Goal: Transaction & Acquisition: Book appointment/travel/reservation

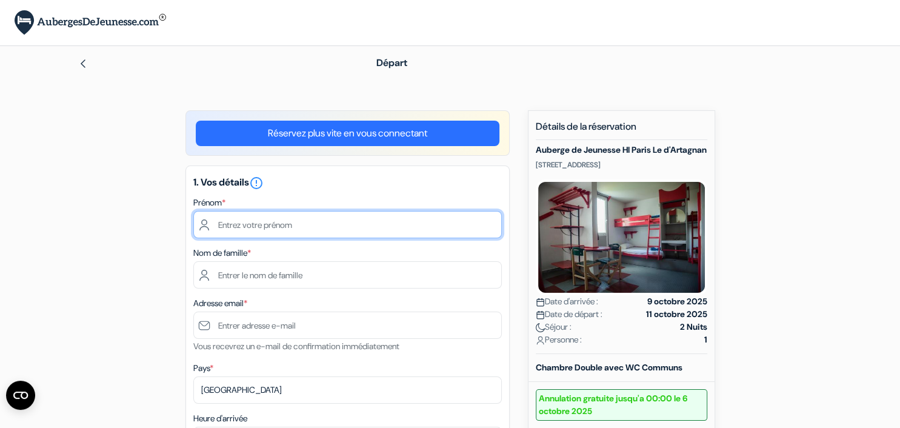
click at [346, 231] on input "text" at bounding box center [347, 224] width 308 height 27
type input "Baptiste"
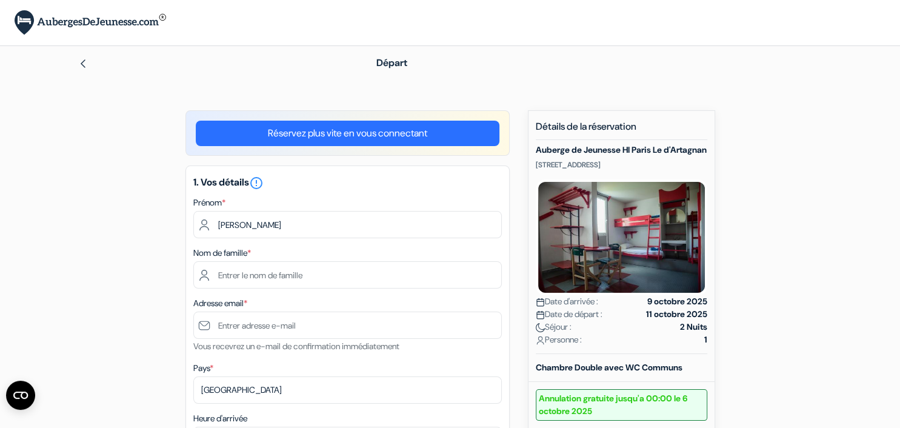
click at [357, 257] on div "Nom de famille *" at bounding box center [347, 266] width 308 height 43
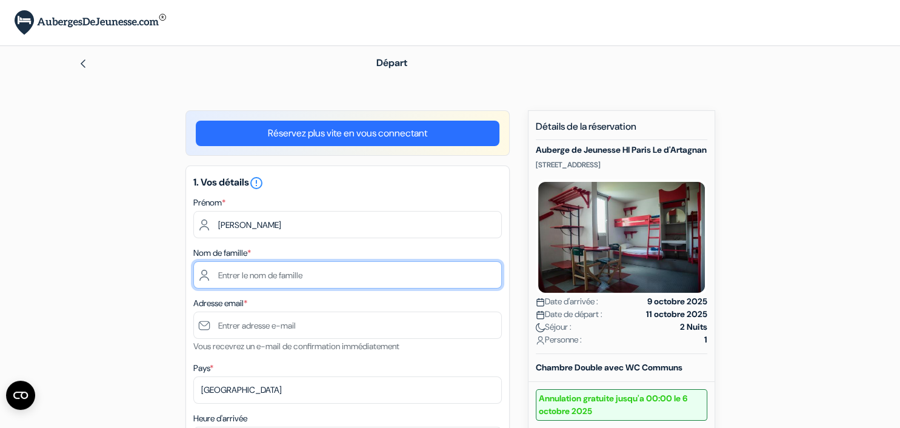
click at [275, 283] on input "text" at bounding box center [347, 274] width 308 height 27
type input "Guillard"
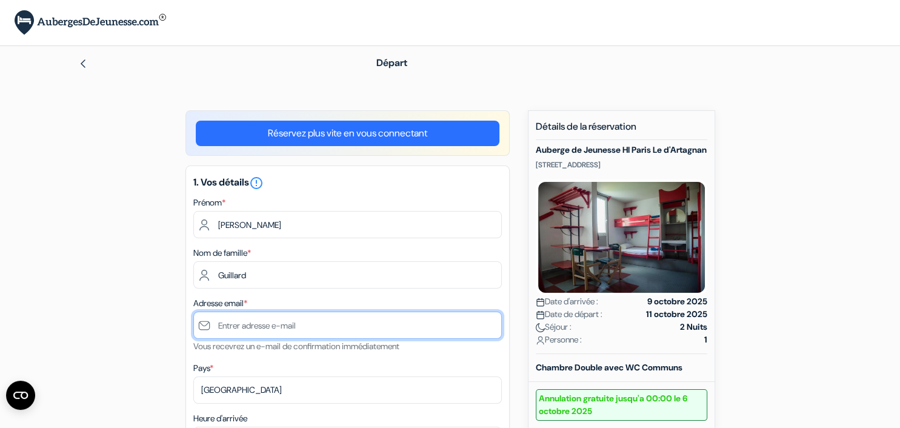
click at [314, 322] on input "text" at bounding box center [347, 324] width 308 height 27
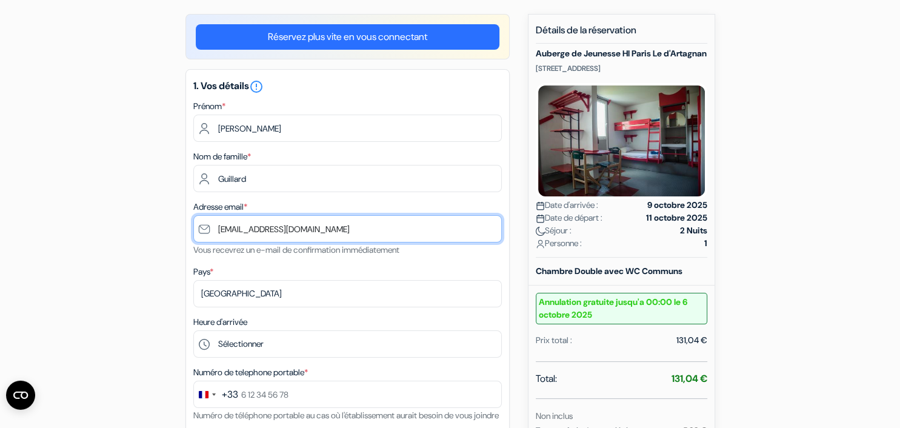
scroll to position [128, 0]
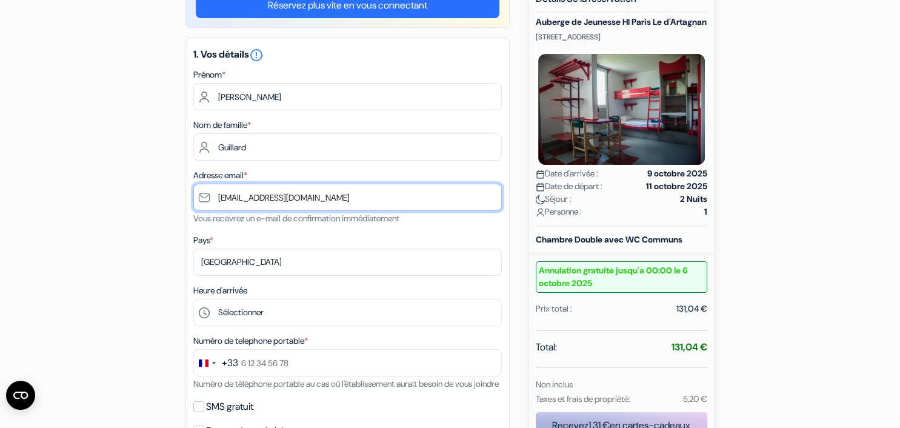
type input "[EMAIL_ADDRESS][DOMAIN_NAME]"
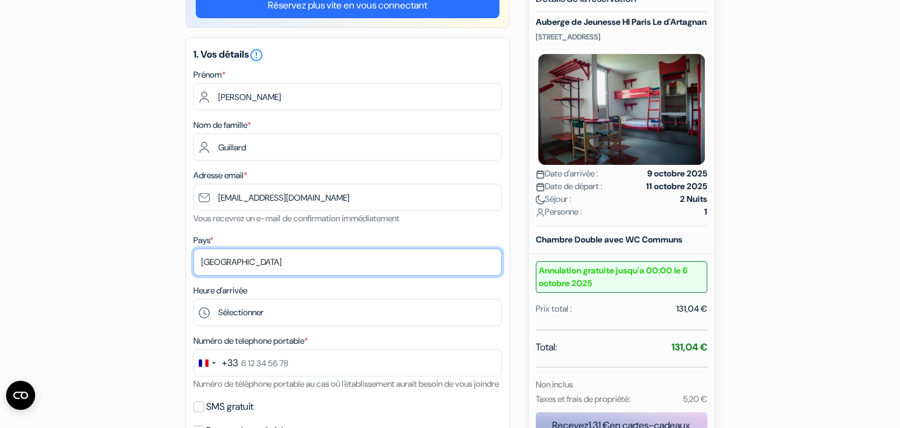
click option "[GEOGRAPHIC_DATA]" at bounding box center [0, 0] width 0 height 0
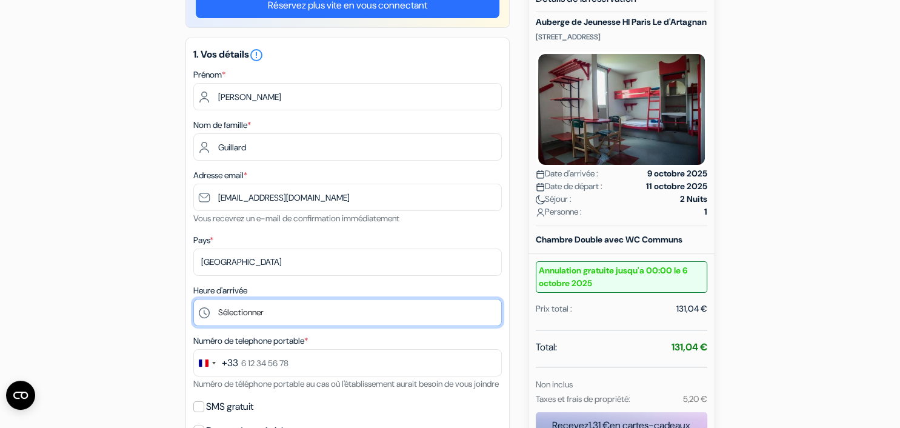
click at [193, 299] on select "Sélectionner 15:00 16:00 17:00 18:00 19:00 20:00 21:00 22:00 23:00 0:00" at bounding box center [347, 312] width 308 height 27
select select "23"
click option "23:00" at bounding box center [0, 0] width 0 height 0
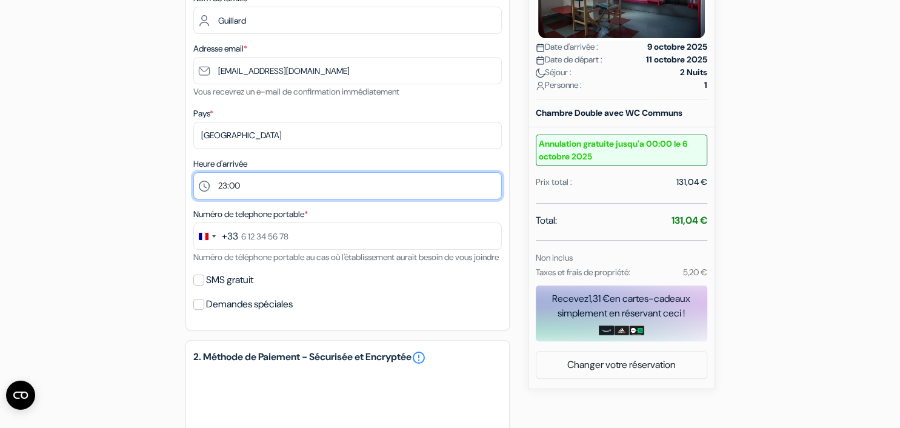
scroll to position [256, 0]
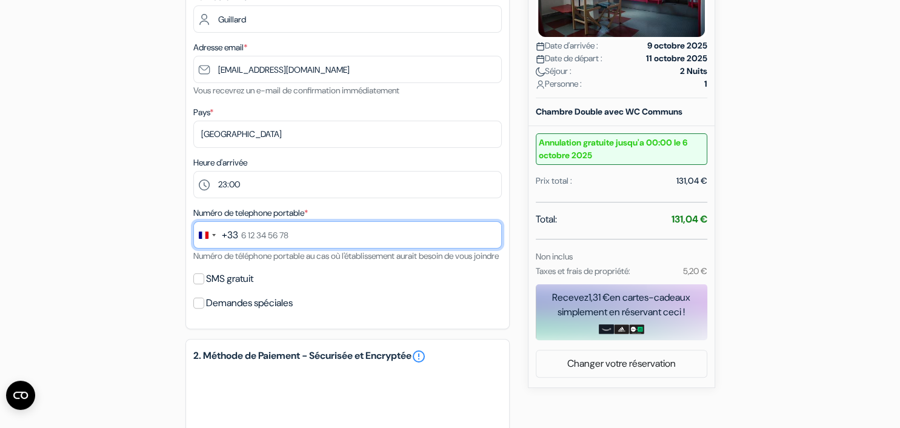
click at [297, 242] on input "text" at bounding box center [347, 234] width 308 height 27
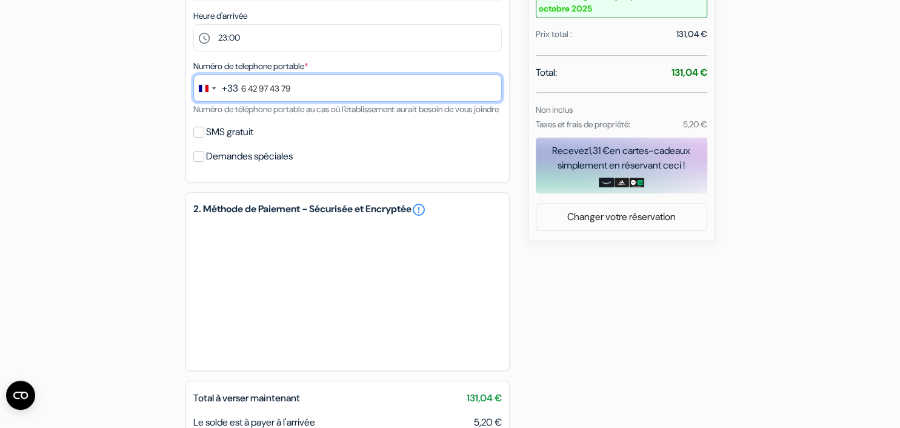
scroll to position [448, 0]
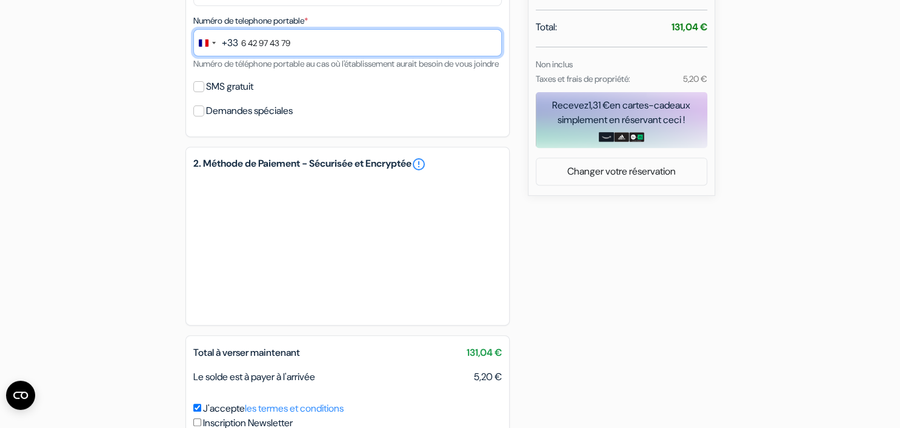
type input "6 42 97 43 79"
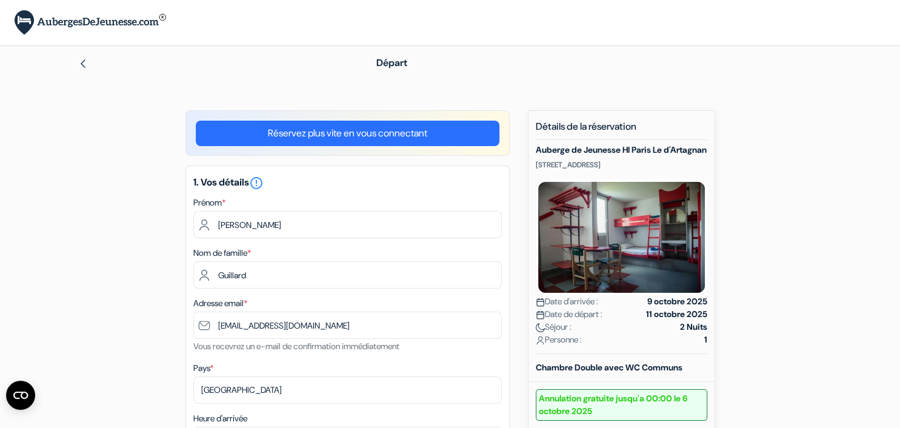
scroll to position [452, 0]
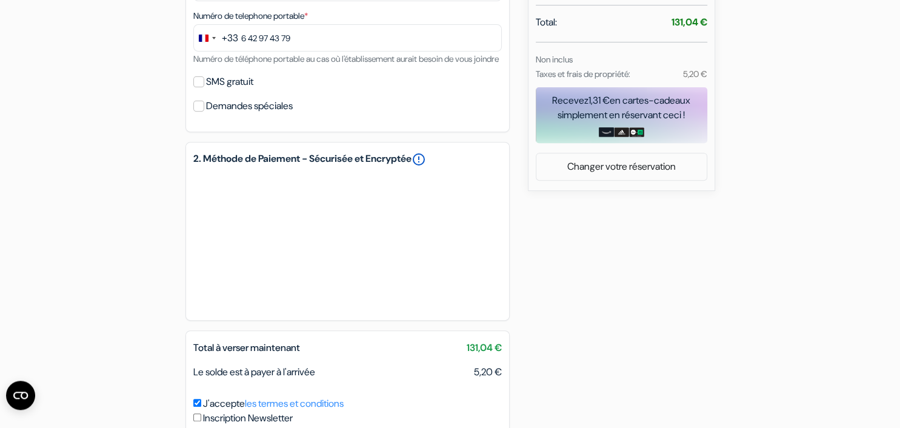
click at [426, 167] on link "error_outline" at bounding box center [418, 159] width 15 height 15
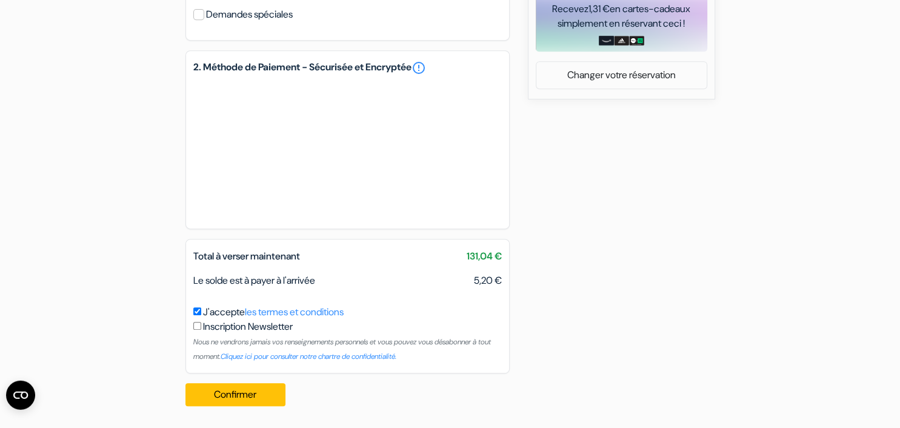
scroll to position [558, 0]
click at [217, 389] on button "Confirmer Loading..." at bounding box center [235, 394] width 101 height 23
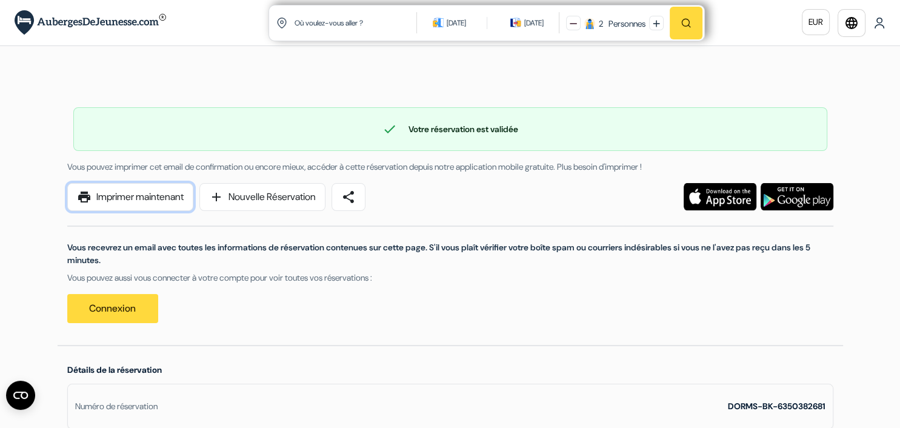
click at [151, 197] on link "print Imprimer maintenant" at bounding box center [130, 197] width 126 height 28
click at [167, 192] on link "print Imprimer maintenant" at bounding box center [130, 197] width 126 height 28
